Goal: Information Seeking & Learning: Learn about a topic

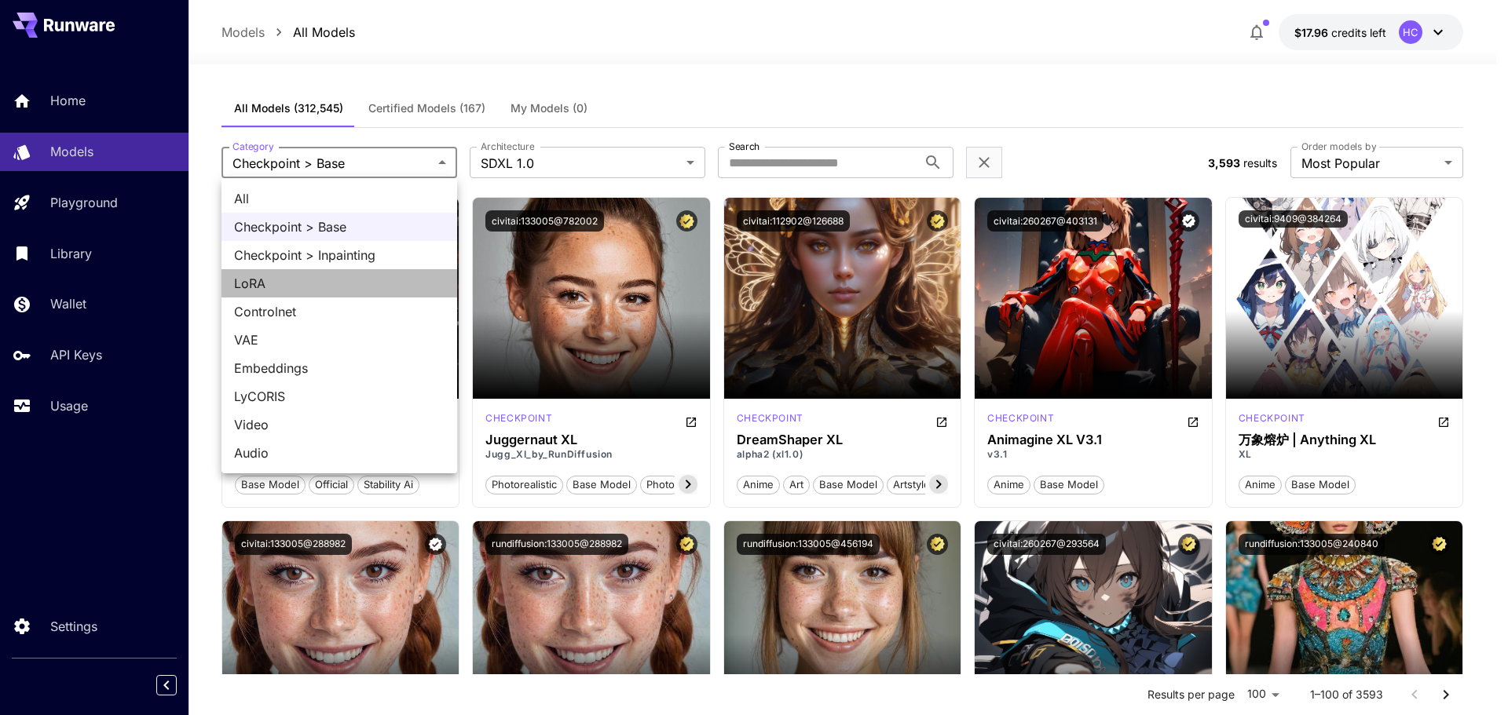
click at [270, 280] on span "LoRA" at bounding box center [339, 283] width 210 height 19
type input "****"
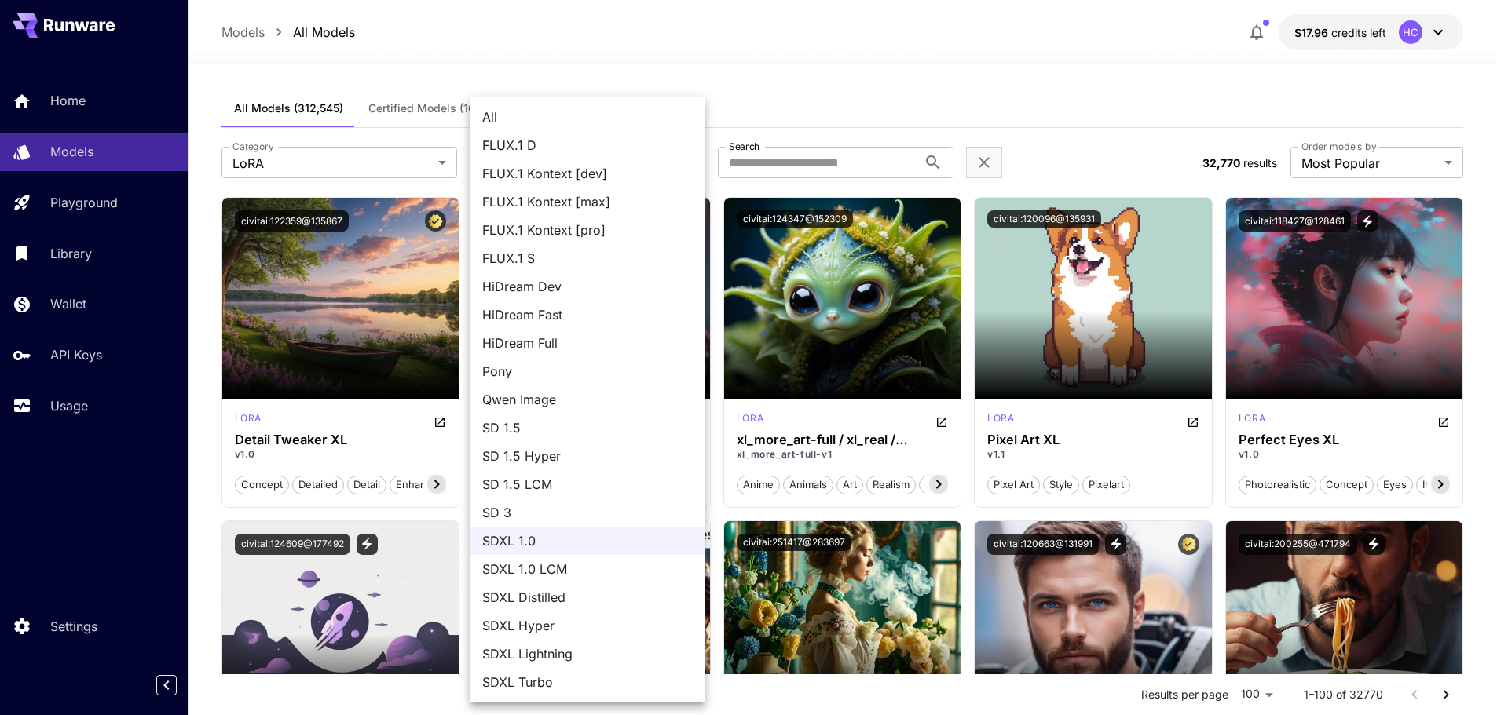
click at [774, 71] on div at bounding box center [754, 357] width 1508 height 715
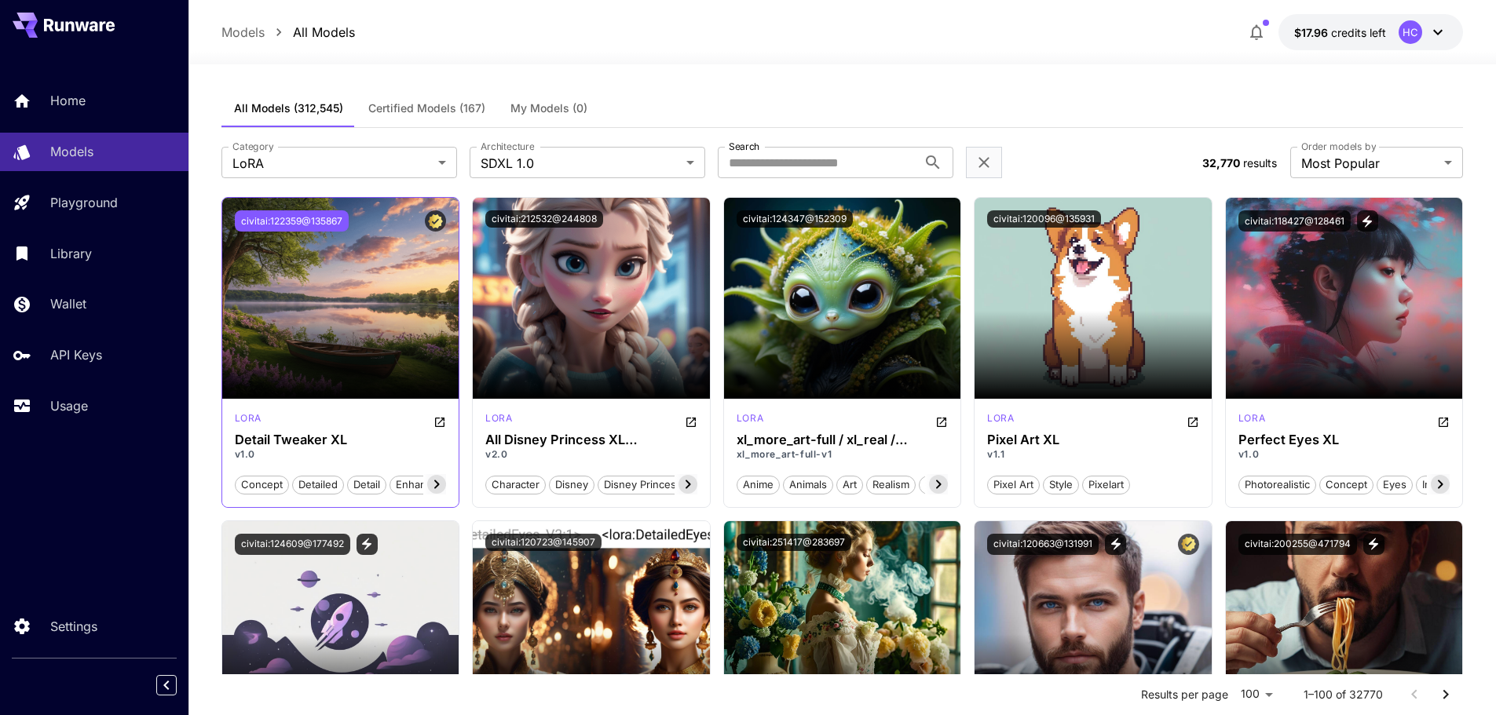
click at [298, 224] on button "civitai:122359@135867" at bounding box center [292, 220] width 114 height 21
click at [442, 419] on icon "Open in CivitAI" at bounding box center [440, 422] width 13 height 13
click at [1037, 215] on button "civitai:120096@135931" at bounding box center [1044, 218] width 114 height 17
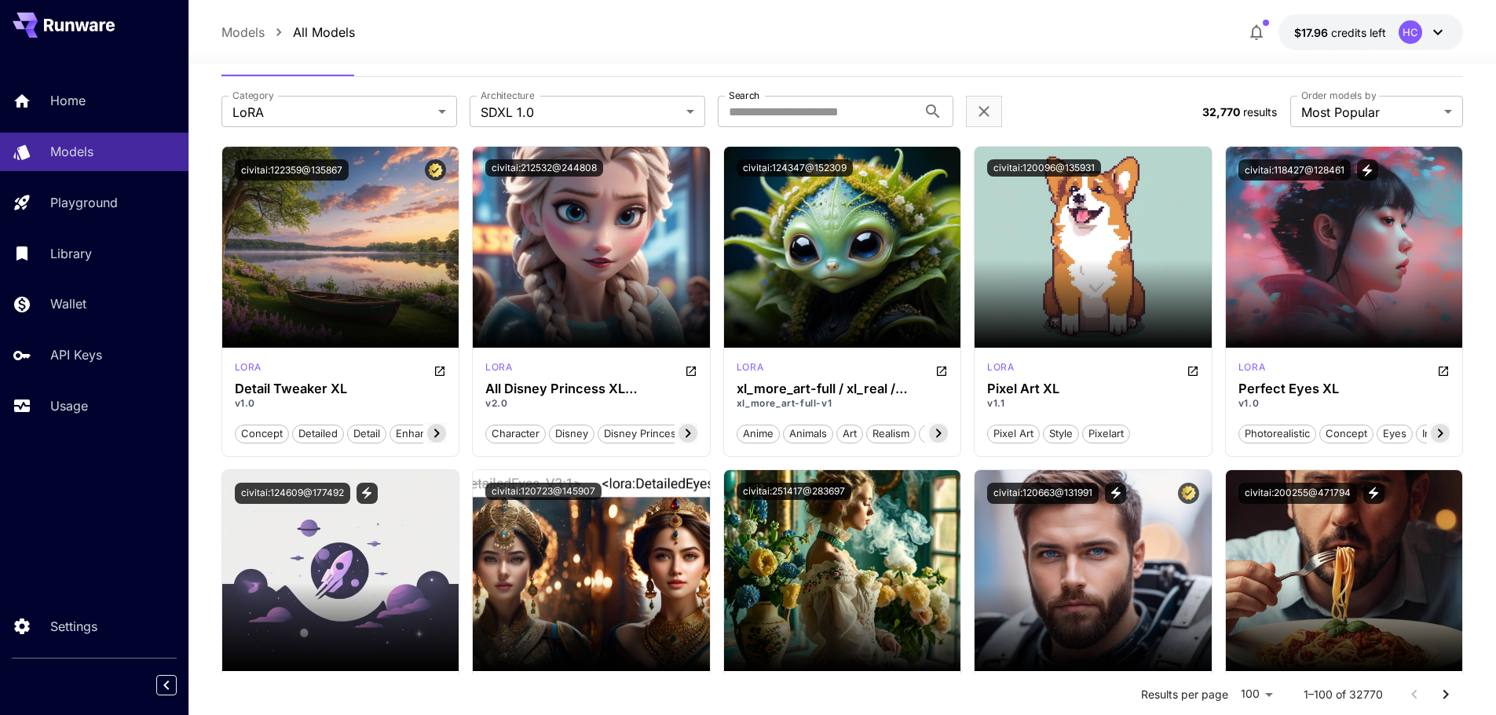
scroll to position [79, 0]
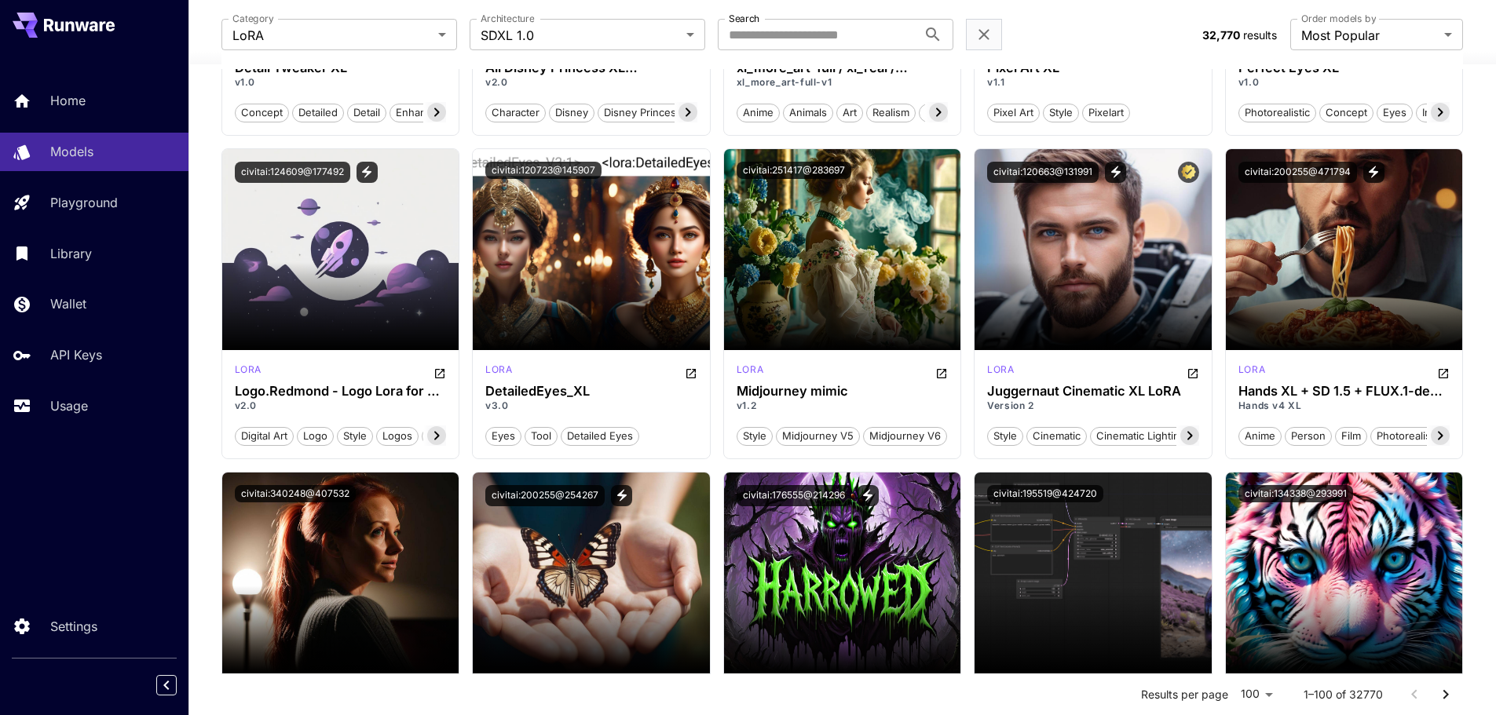
scroll to position [550, 0]
